Goal: Information Seeking & Learning: Learn about a topic

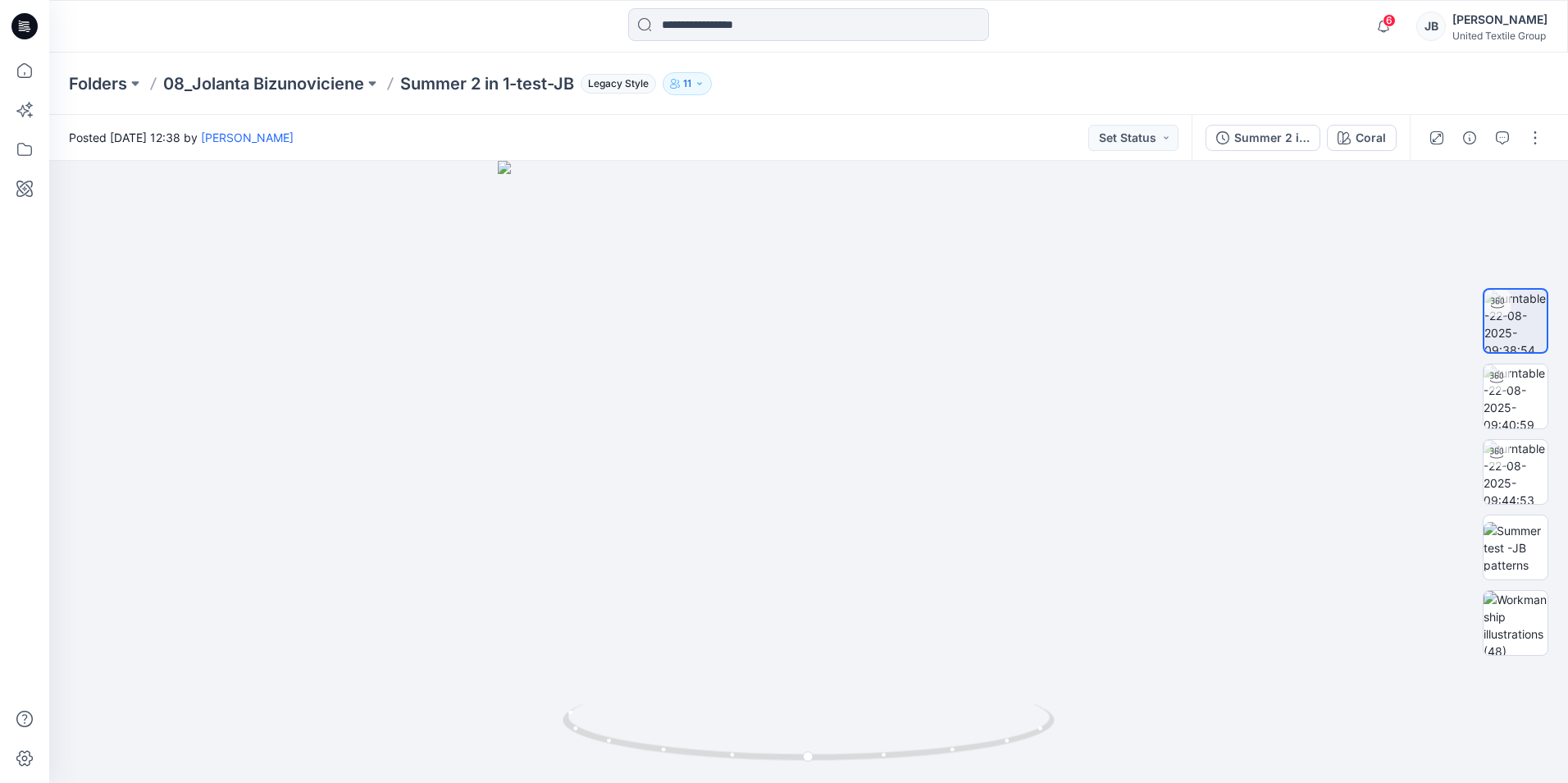
click at [25, 23] on icon at bounding box center [25, 25] width 26 height 26
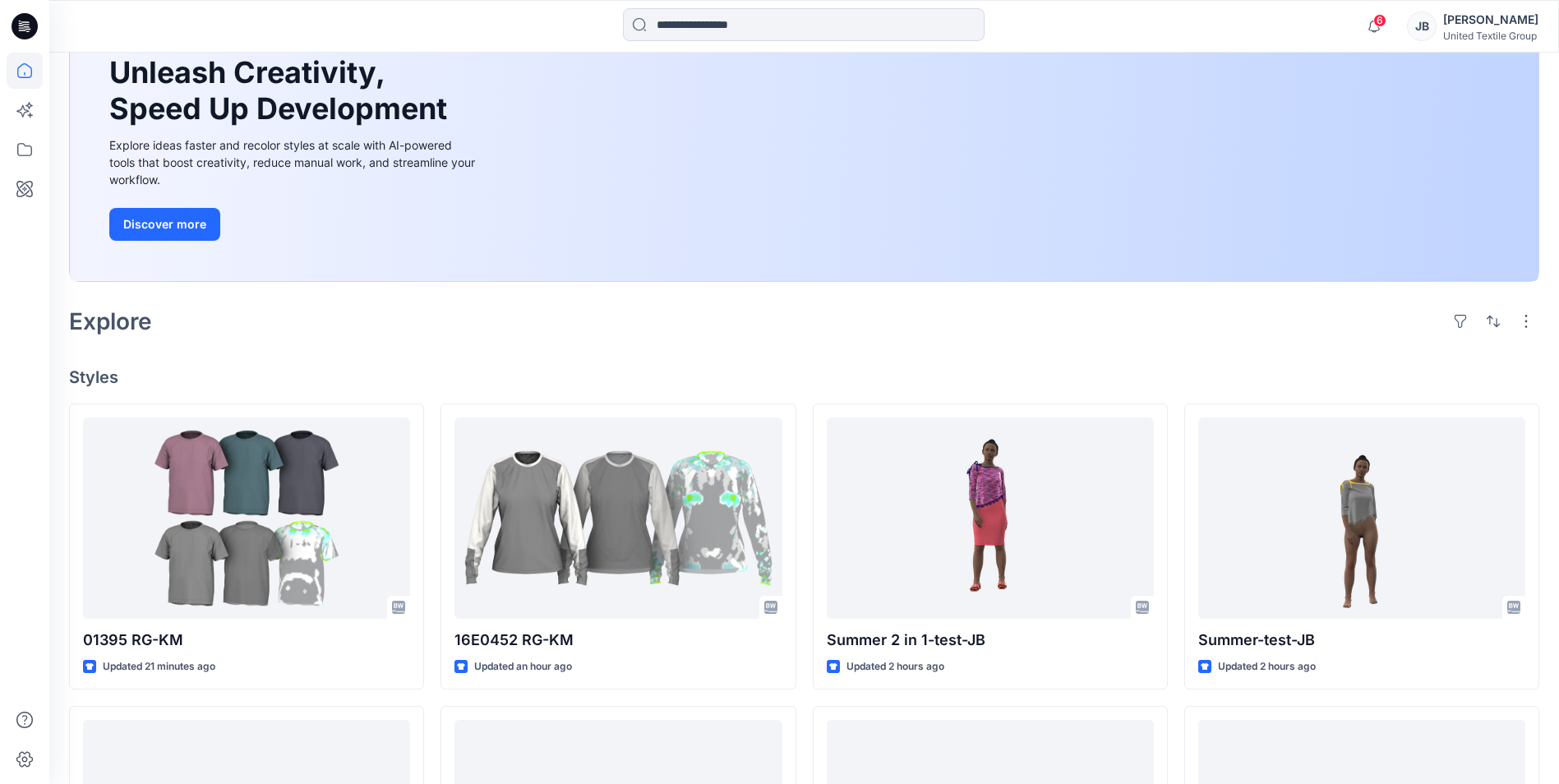
scroll to position [165, 0]
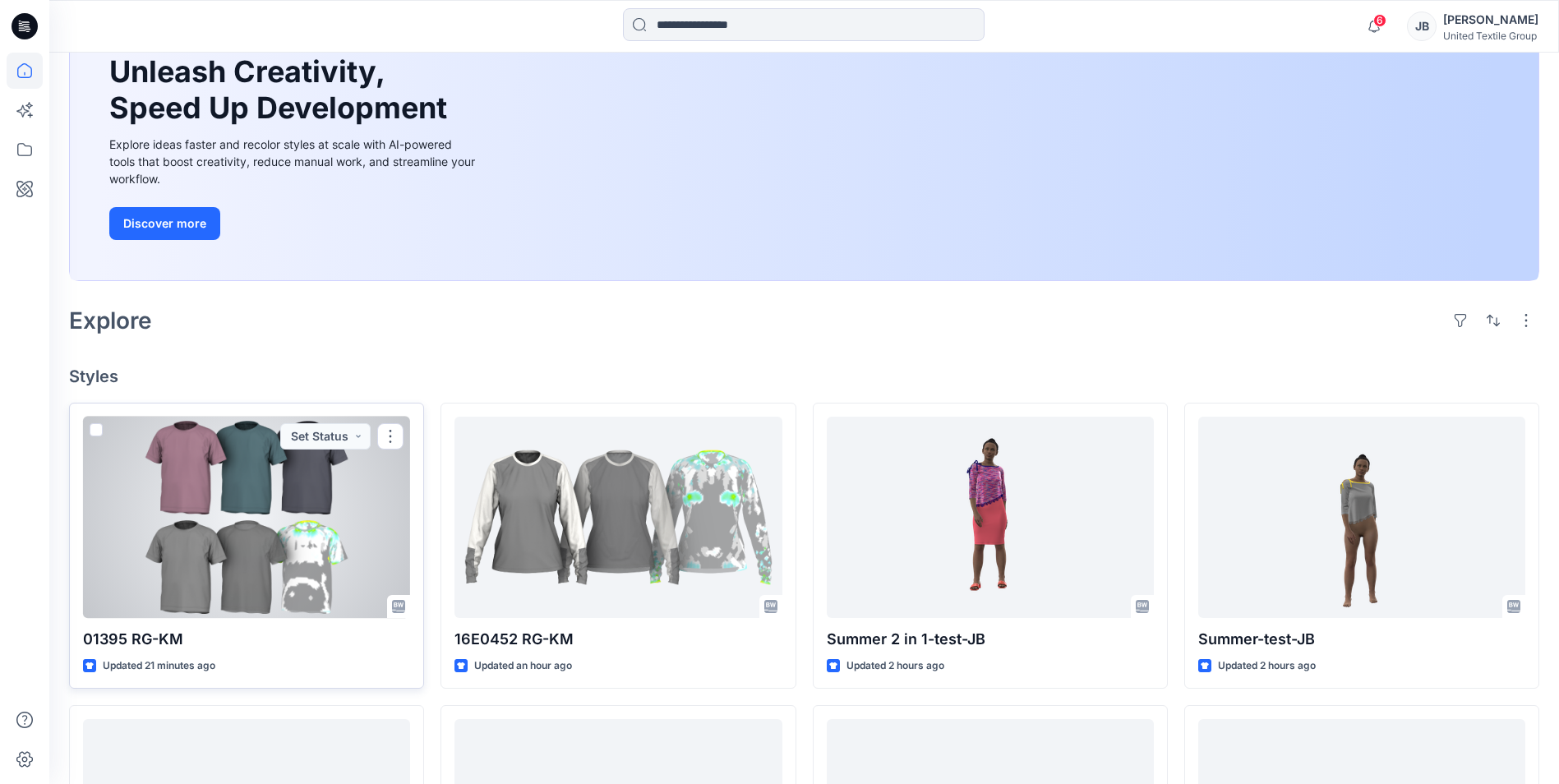
click at [279, 521] on div at bounding box center [246, 517] width 327 height 201
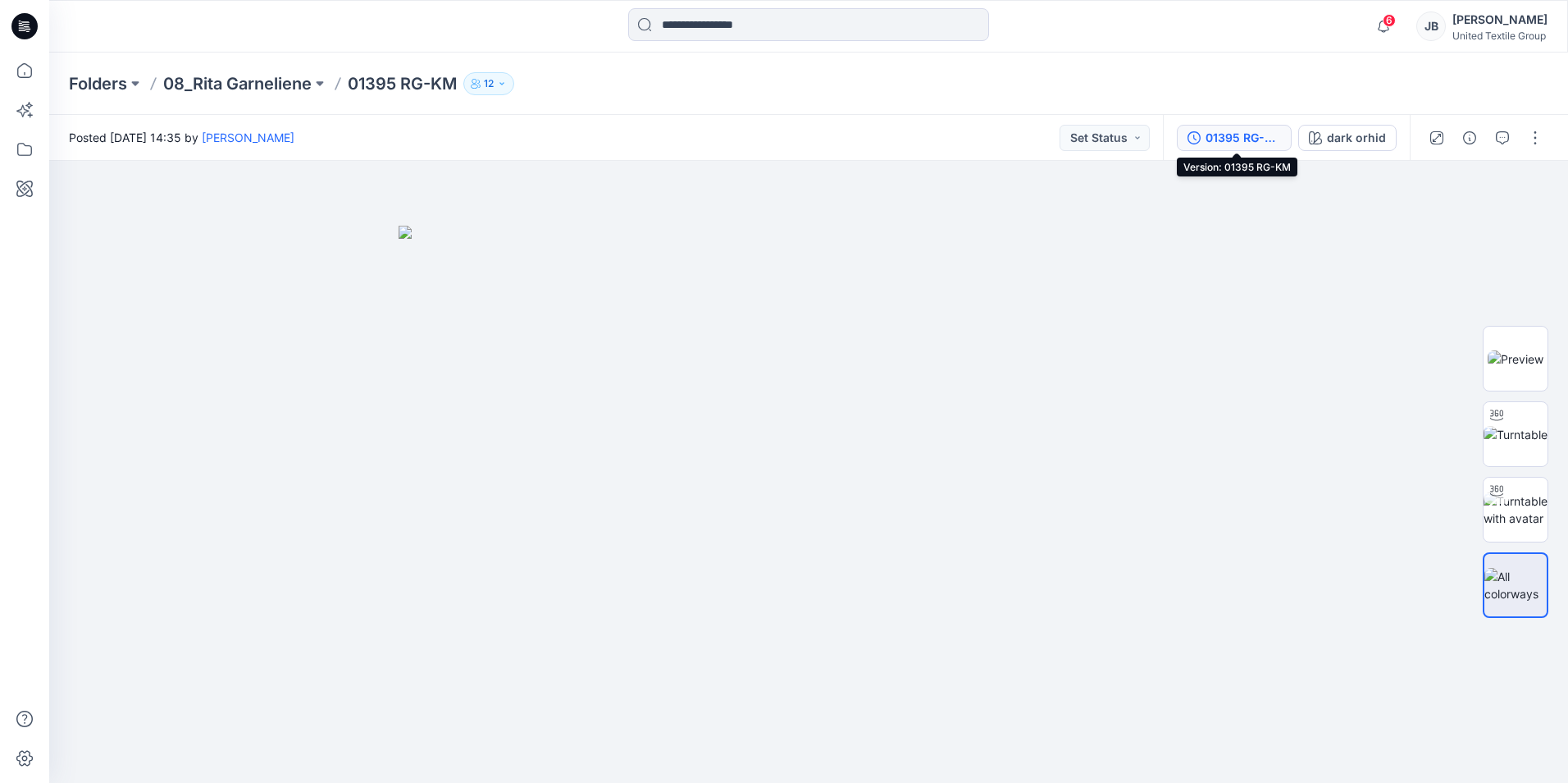
click at [1243, 138] on div "01395 RG-KM" at bounding box center [1243, 138] width 75 height 18
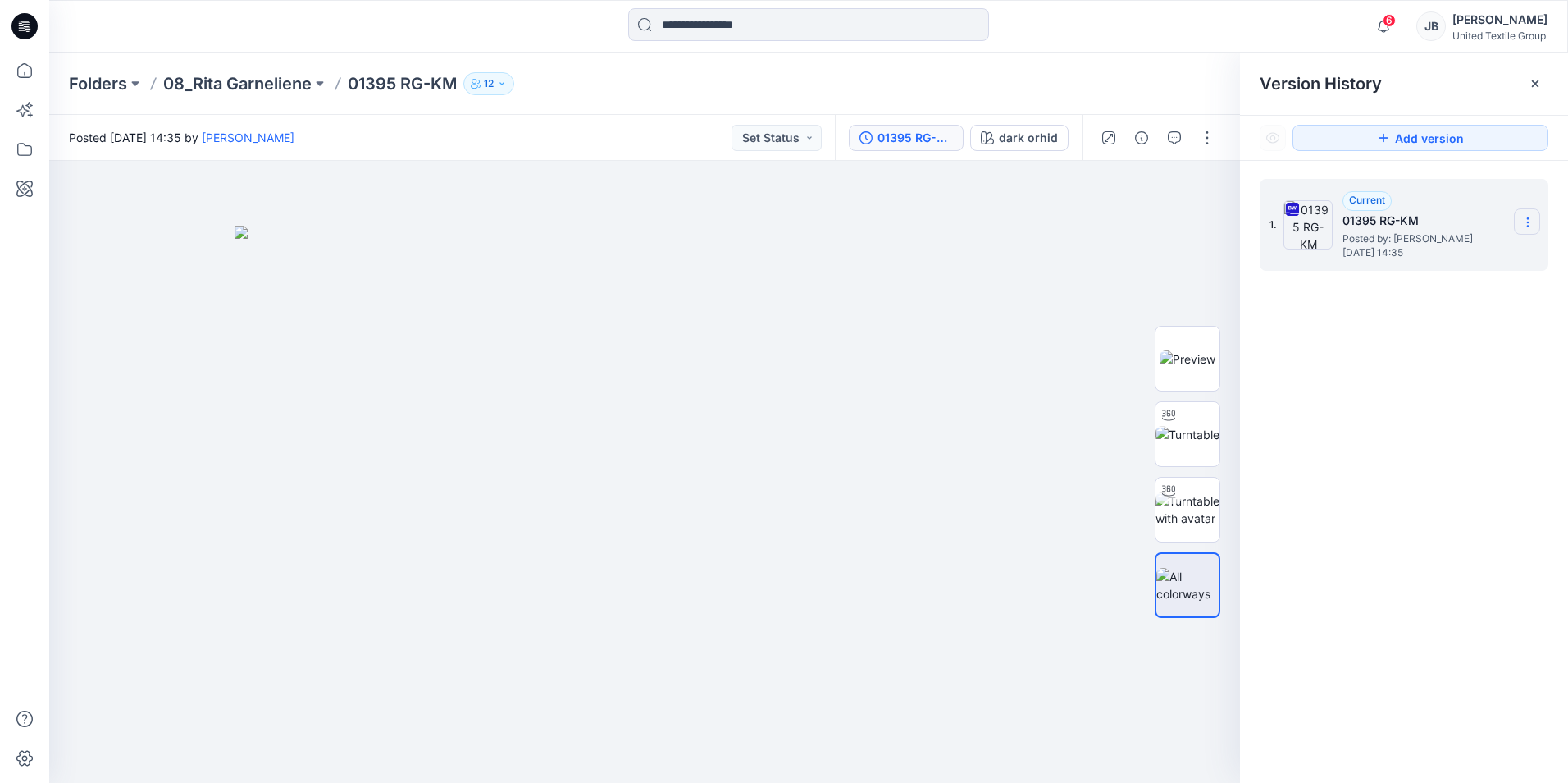
click at [1531, 220] on icon at bounding box center [1528, 223] width 13 height 13
click at [960, 289] on img at bounding box center [644, 503] width 820 height 557
click at [15, 21] on icon at bounding box center [25, 25] width 26 height 26
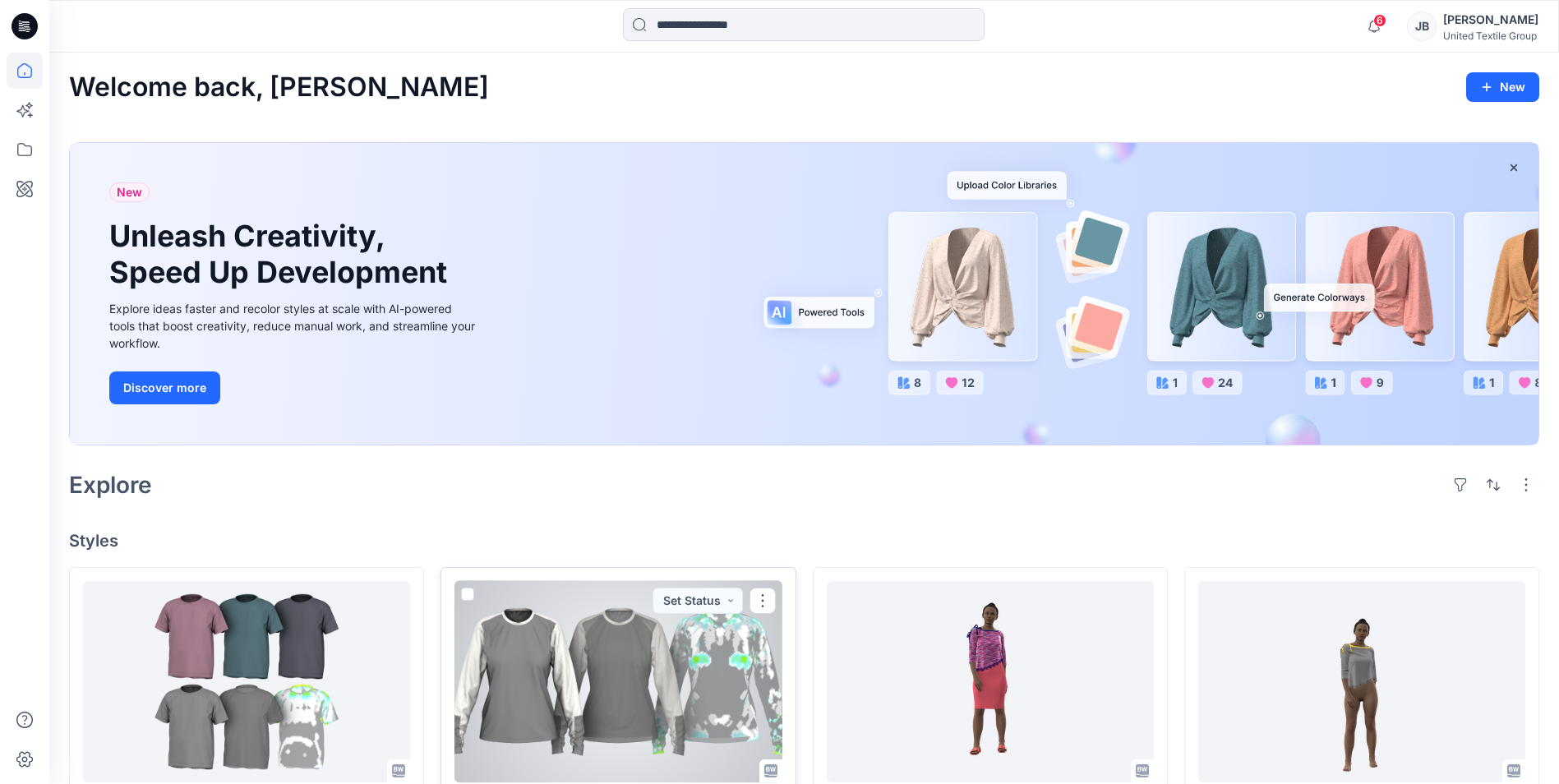
click at [644, 685] on div at bounding box center [619, 681] width 327 height 201
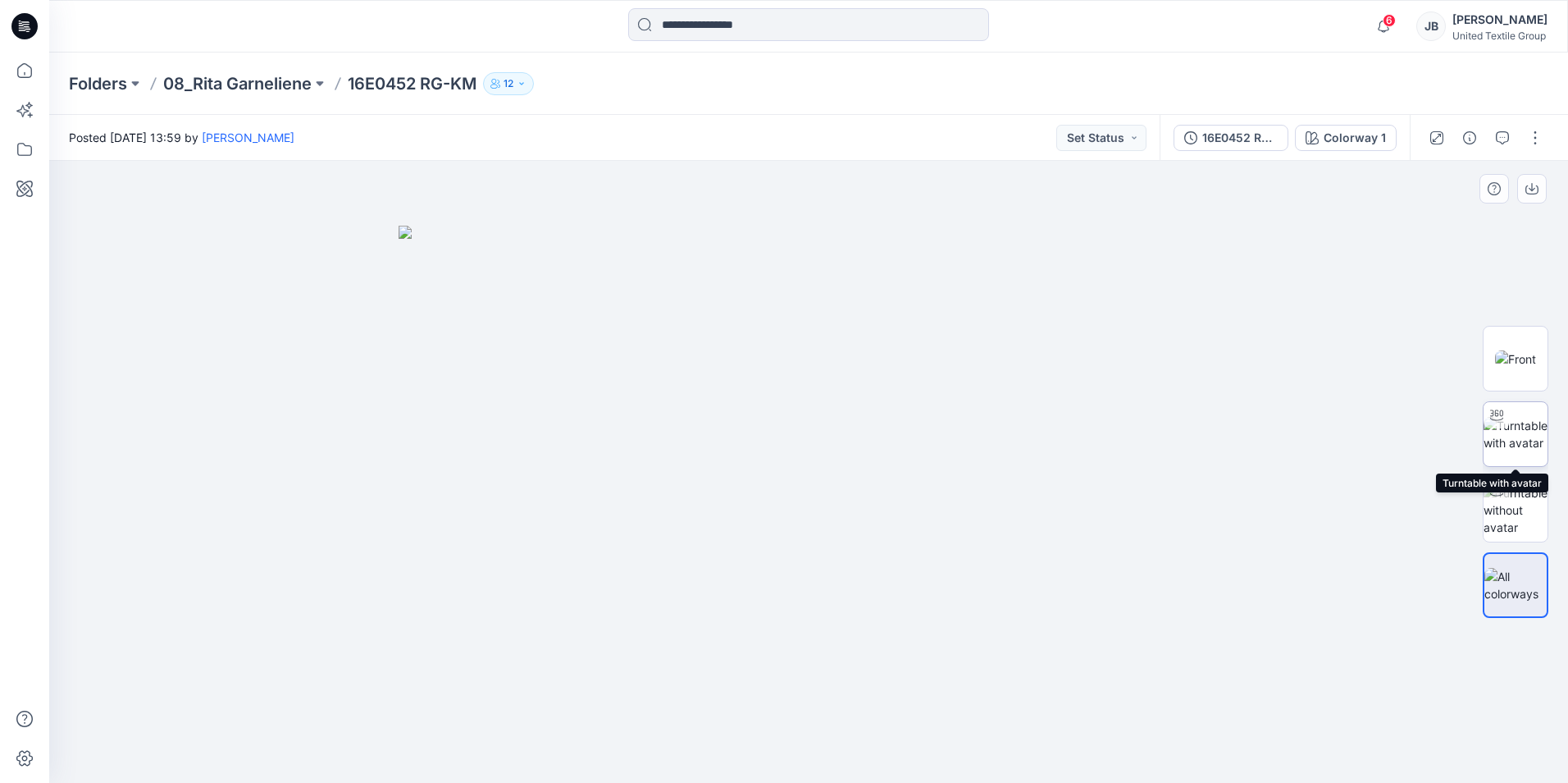
click at [1516, 436] on img at bounding box center [1515, 434] width 64 height 35
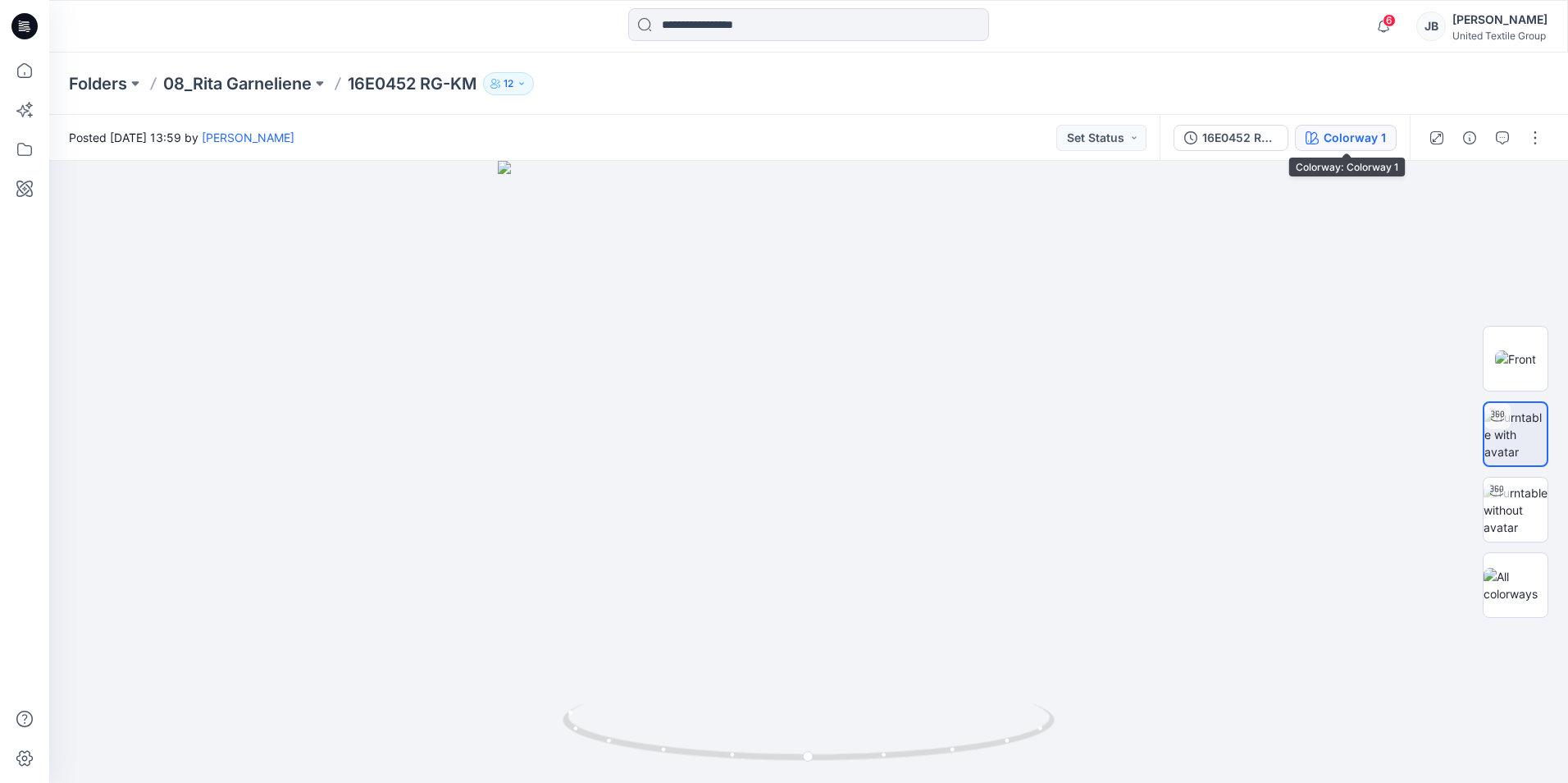
click at [1346, 135] on div "Colorway 1" at bounding box center [1355, 138] width 63 height 18
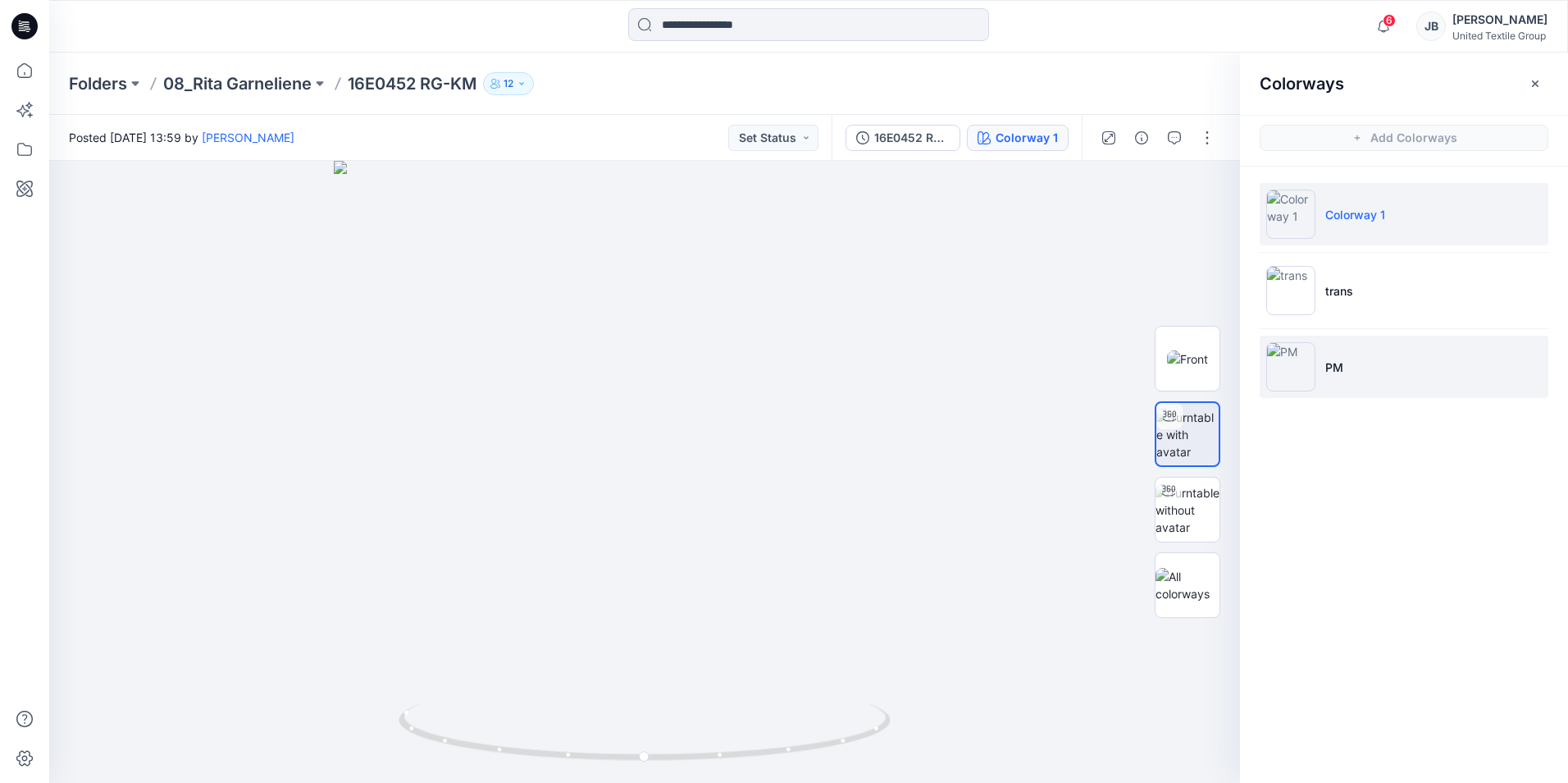
click at [1291, 362] on img at bounding box center [1291, 367] width 49 height 49
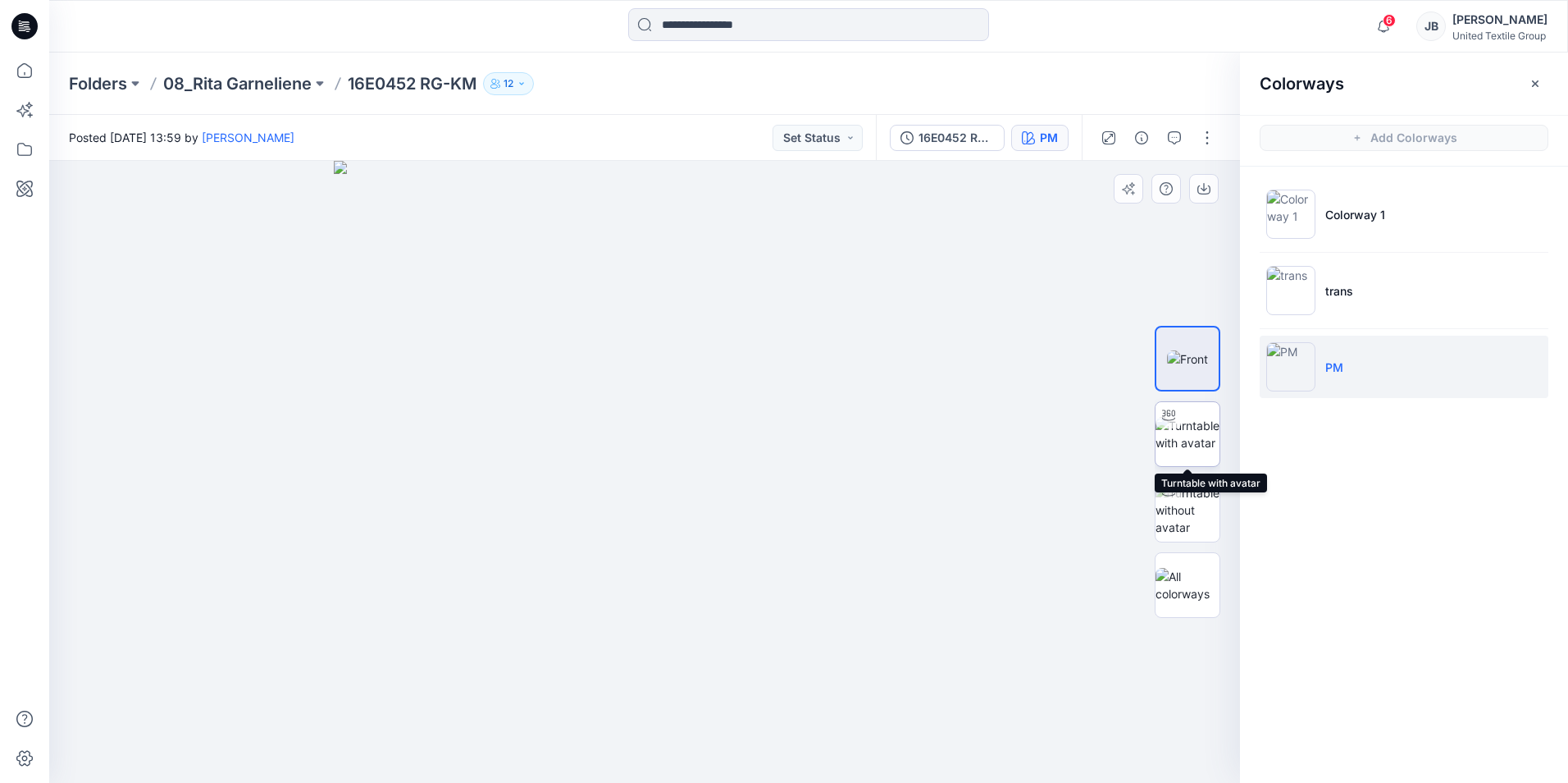
click at [1184, 428] on img at bounding box center [1188, 434] width 64 height 35
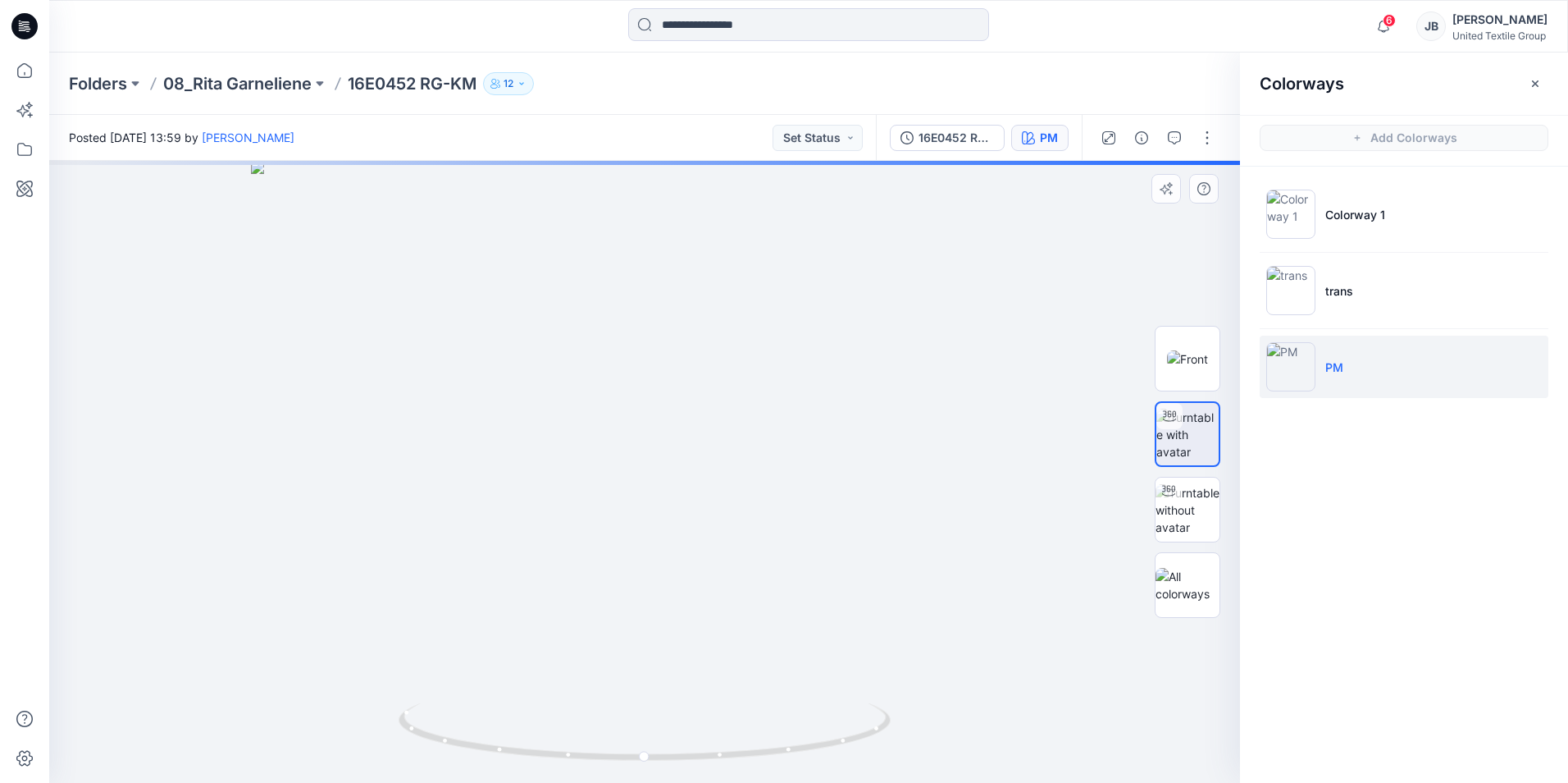
drag, startPoint x: 830, startPoint y: 339, endPoint x: 830, endPoint y: 429, distance: 90.0
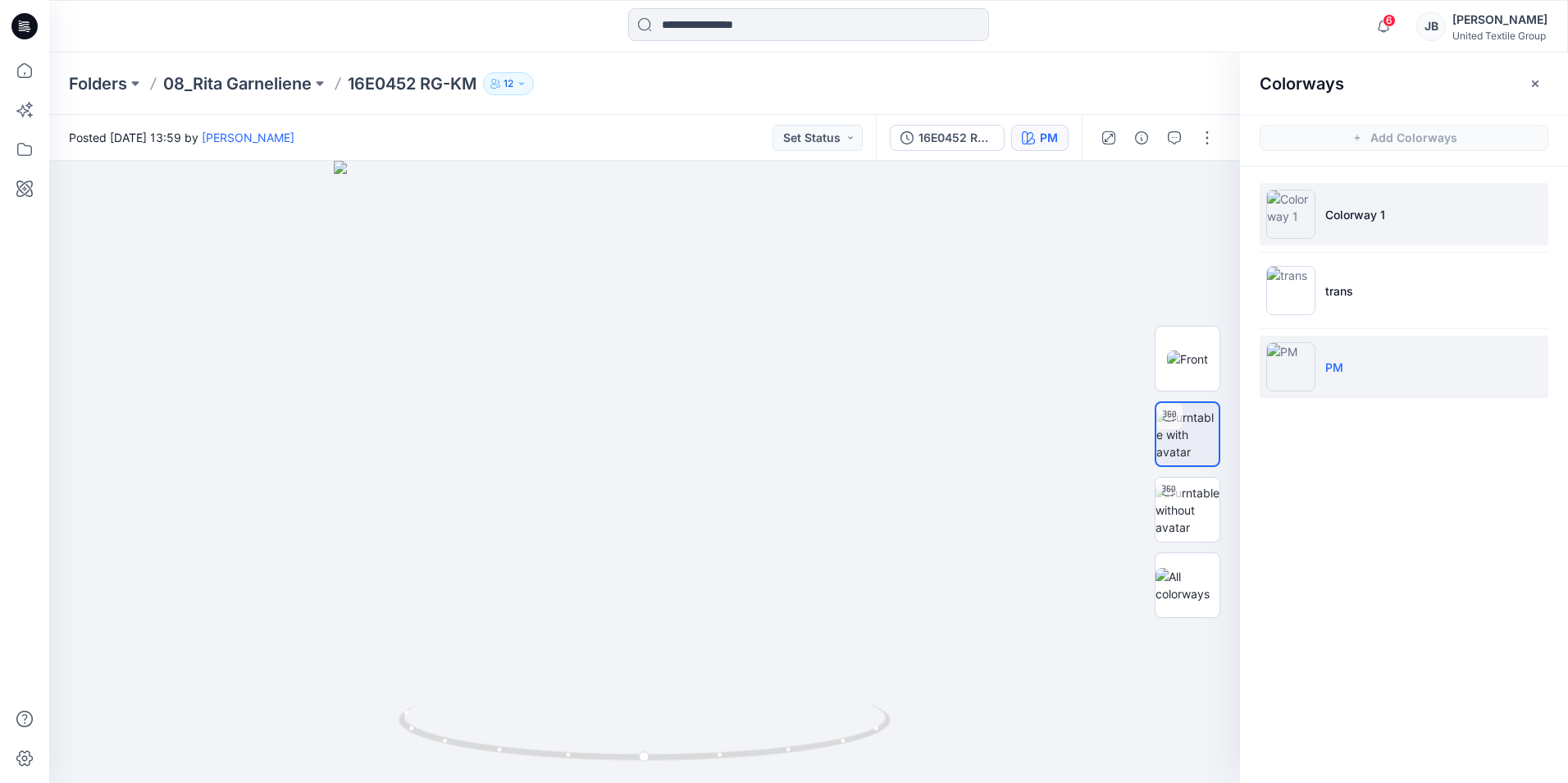
click at [1292, 213] on img at bounding box center [1291, 214] width 49 height 49
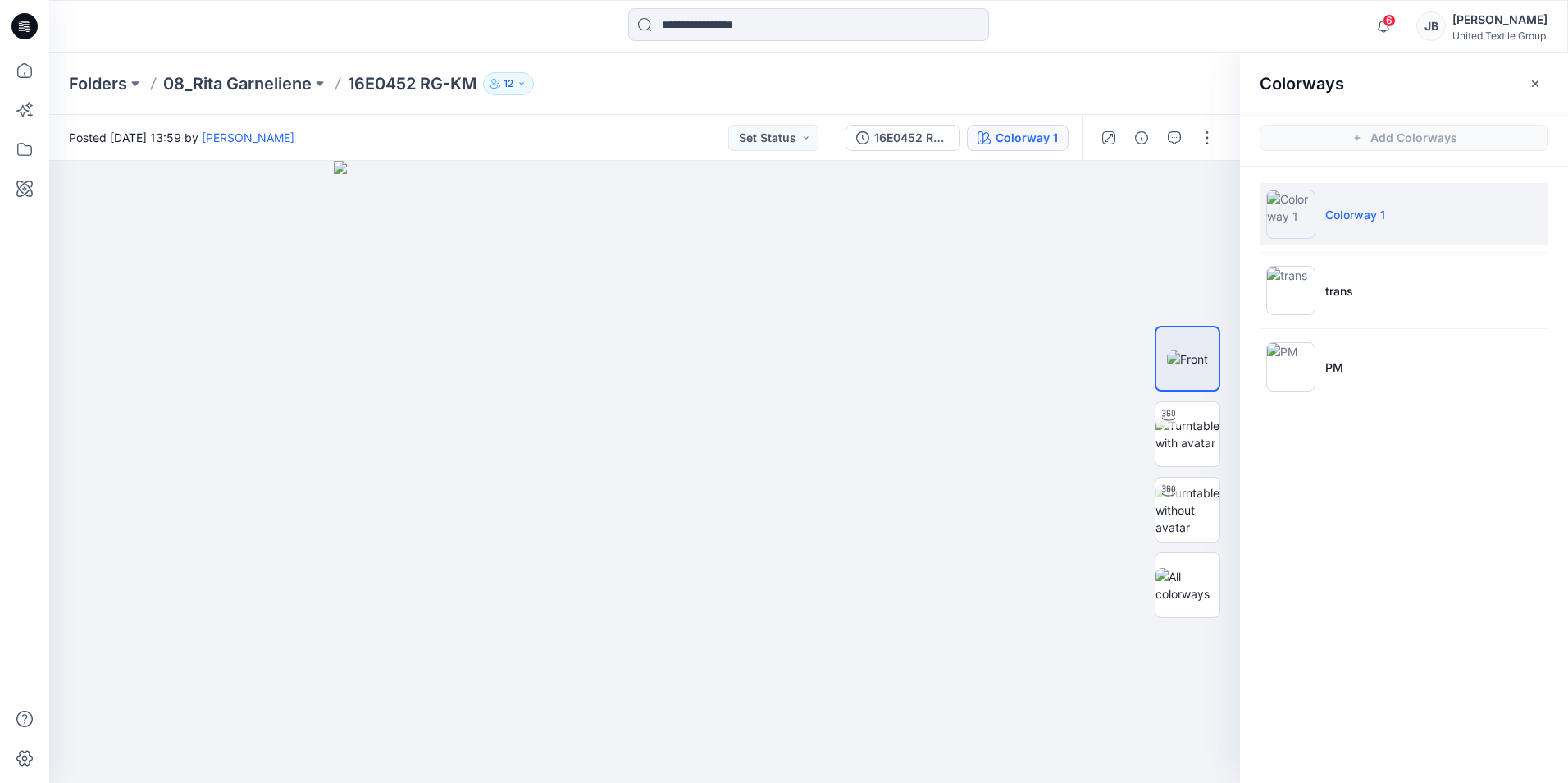
click at [22, 22] on icon at bounding box center [25, 21] width 8 height 1
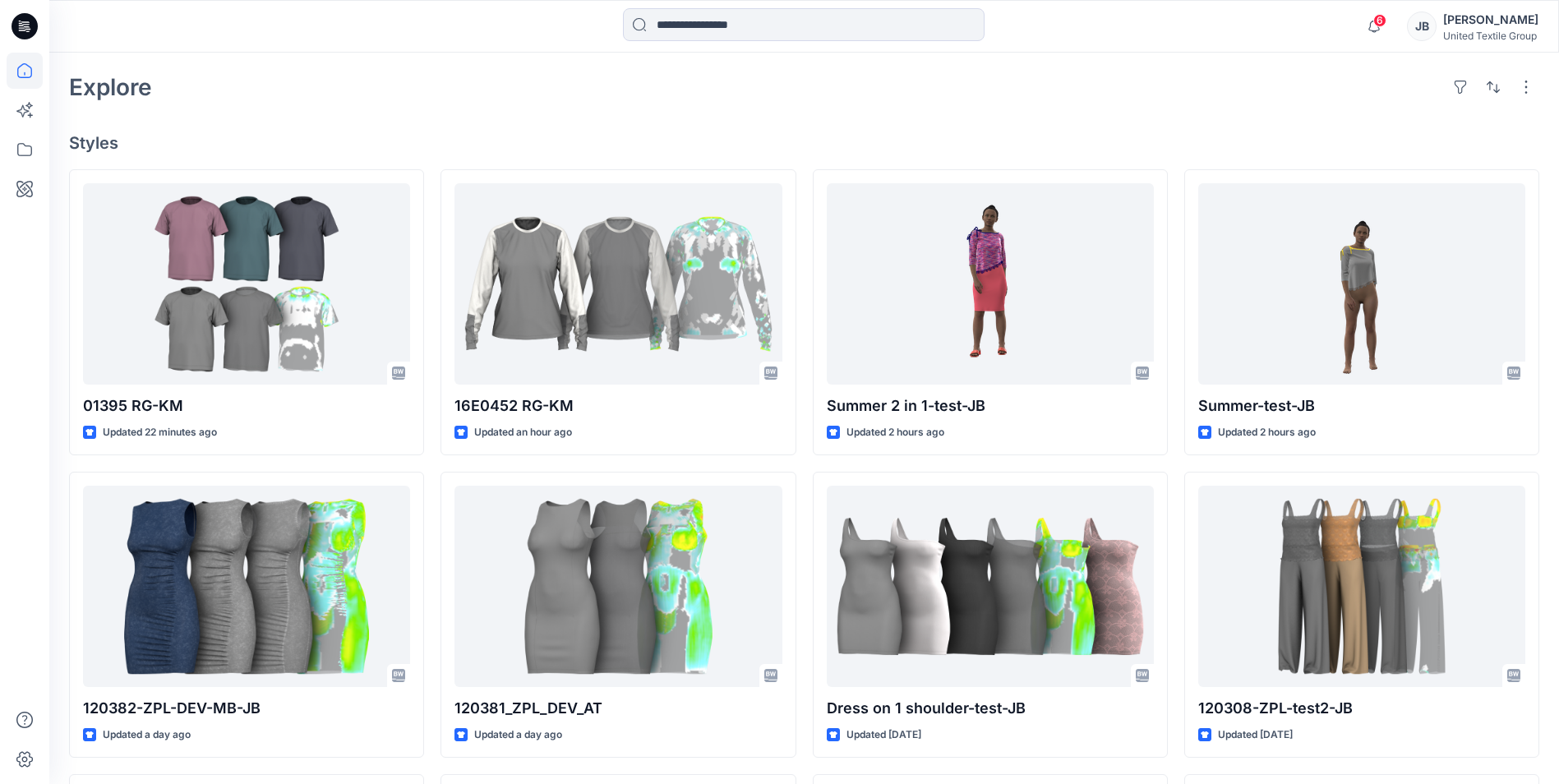
scroll to position [411, 0]
